Goal: Transaction & Acquisition: Book appointment/travel/reservation

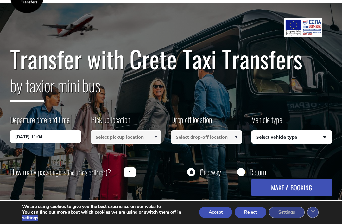
scroll to position [22, 0]
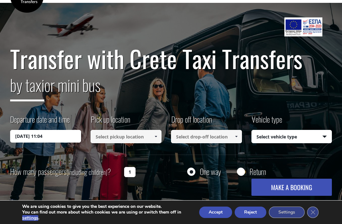
click at [50, 138] on input "[DATE] 11:04" at bounding box center [45, 136] width 71 height 13
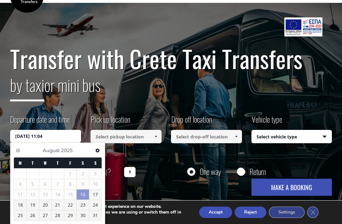
click at [100, 153] on link "Next" at bounding box center [97, 150] width 9 height 9
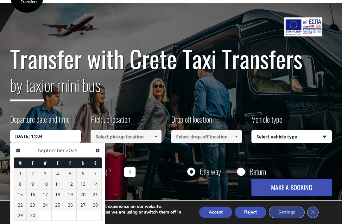
scroll to position [22, 0]
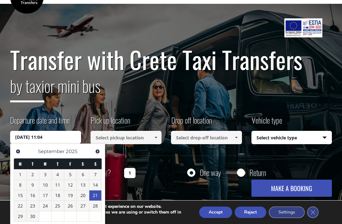
click at [93, 192] on link "21" at bounding box center [95, 195] width 12 height 10
type input "[DATE] 00:00"
click at [123, 200] on div "Transfer with Crete Taxi Transfers by taxi or mini bus Departure date and time …" at bounding box center [171, 118] width 342 height 228
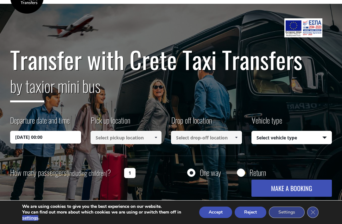
click at [148, 135] on input at bounding box center [126, 137] width 71 height 13
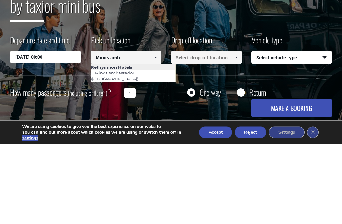
click at [142, 148] on link "Minos Ambassador ([GEOGRAPHIC_DATA])" at bounding box center [117, 155] width 52 height 15
type input "Minos Ambassador ([GEOGRAPHIC_DATA])"
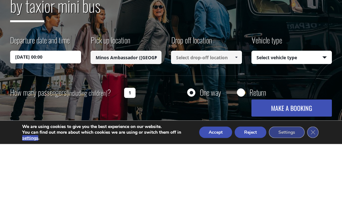
click at [200, 131] on input at bounding box center [206, 137] width 71 height 13
type input "Arte casa luxury resort [GEOGRAPHIC_DATA]"
click at [289, 131] on select "Select vehicle type Taxi (4 passengers) Mercedes E Class Mini Van (7 passengers…" at bounding box center [292, 137] width 80 height 13
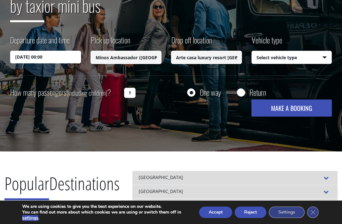
select select "541"
click at [132, 96] on input "1" at bounding box center [129, 93] width 11 height 10
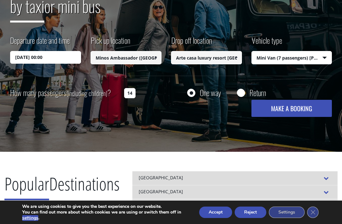
type input "1"
type input "4"
click at [299, 108] on button "MAKE A BOOKING" at bounding box center [291, 108] width 80 height 17
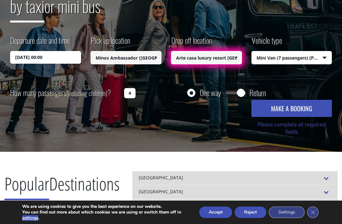
scroll to position [102, 0]
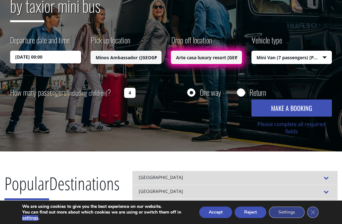
click at [211, 59] on input "Arte casa luxury resort [GEOGRAPHIC_DATA]" at bounding box center [206, 57] width 71 height 13
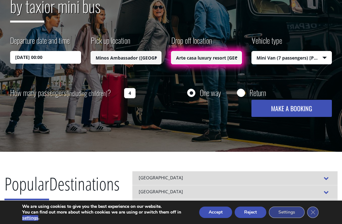
click at [234, 58] on span at bounding box center [236, 57] width 5 height 5
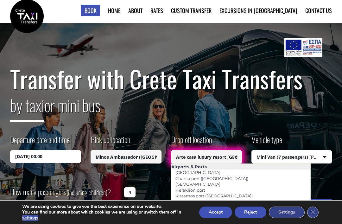
scroll to position [0, 0]
